Goal: Task Accomplishment & Management: Manage account settings

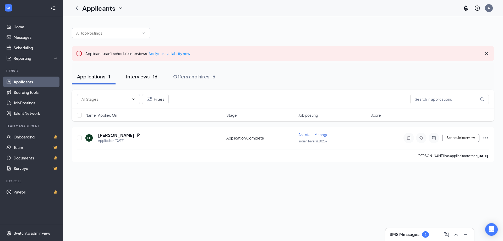
click at [148, 78] on div "Interviews · 16" at bounding box center [141, 76] width 31 height 7
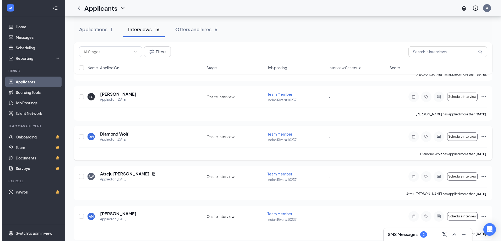
scroll to position [314, 0]
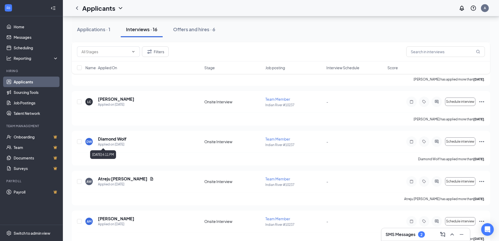
drag, startPoint x: 104, startPoint y: 144, endPoint x: 116, endPoint y: 148, distance: 12.9
click at [105, 144] on div "Applied on [DATE]" at bounding box center [112, 144] width 29 height 5
click at [109, 137] on h5 "Diamond Wolf" at bounding box center [112, 139] width 29 height 6
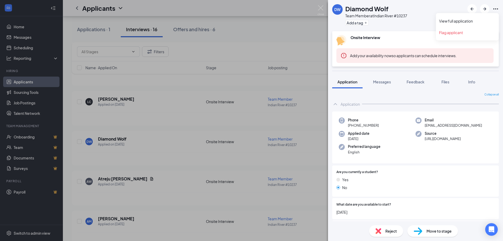
click at [495, 10] on icon "Ellipses" at bounding box center [496, 9] width 6 height 6
click at [495, 9] on icon "Ellipses" at bounding box center [496, 9] width 6 height 6
click at [463, 21] on link "View full application" at bounding box center [467, 20] width 57 height 5
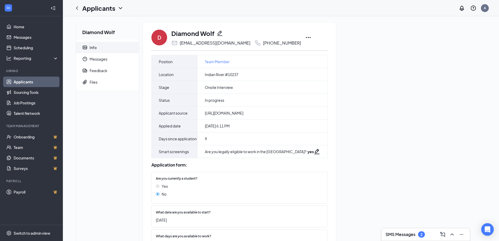
click at [305, 39] on icon "Ellipses" at bounding box center [308, 37] width 6 height 6
click at [121, 8] on icon "ChevronDown" at bounding box center [120, 8] width 6 height 6
click at [120, 8] on icon "ChevronDown" at bounding box center [120, 8] width 3 height 2
